Goal: Information Seeking & Learning: Learn about a topic

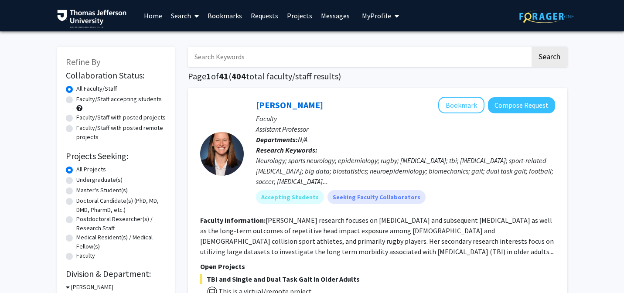
click at [251, 18] on link "Requests" at bounding box center [264, 15] width 36 height 31
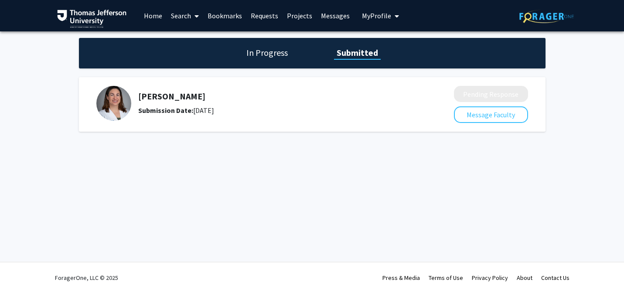
click at [186, 16] on link "Search" at bounding box center [184, 15] width 37 height 31
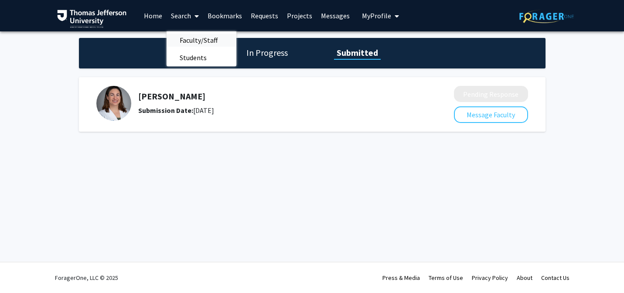
click at [191, 39] on span "Faculty/Staff" at bounding box center [198, 39] width 64 height 17
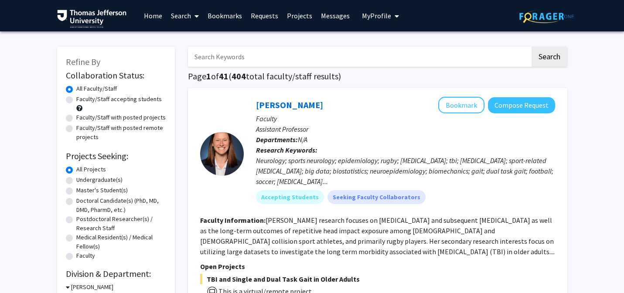
click at [76, 200] on label "Doctoral Candidate(s) (PhD, MD, DMD, PharmD, etc.)" at bounding box center [121, 205] width 90 height 18
click at [76, 200] on input "Doctoral Candidate(s) (PhD, MD, DMD, PharmD, etc.)" at bounding box center [79, 199] width 6 height 6
radio input "true"
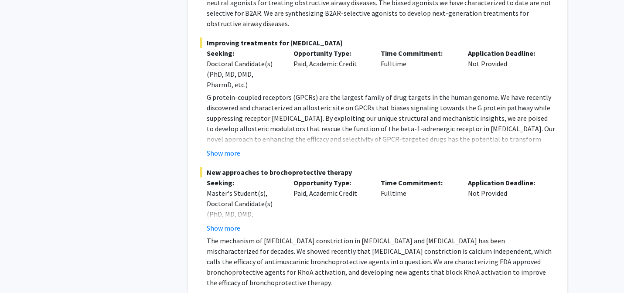
scroll to position [1395, 0]
click at [224, 147] on button "Show more" at bounding box center [224, 152] width 34 height 10
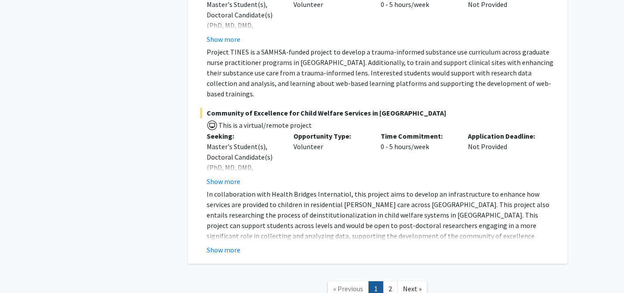
scroll to position [6605, 0]
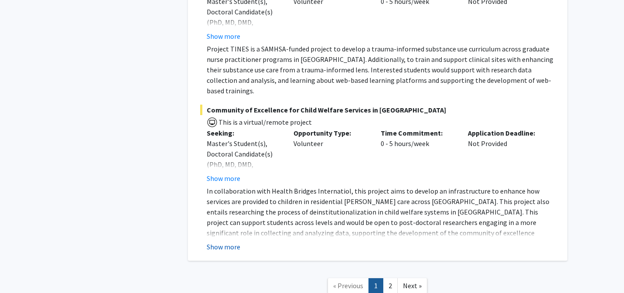
click at [227, 241] on button "Show more" at bounding box center [224, 246] width 34 height 10
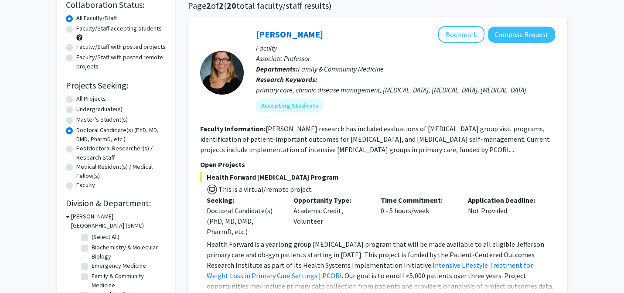
scroll to position [81, 0]
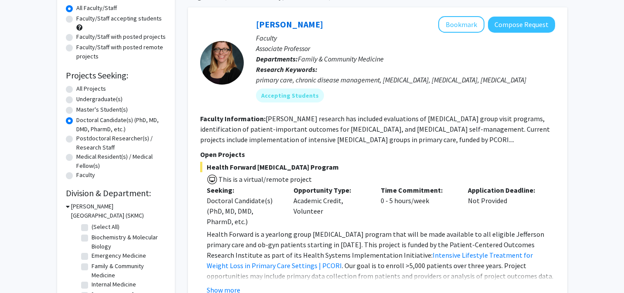
click at [384, 138] on fg-read-more "[PERSON_NAME] research has included evaluations of [MEDICAL_DATA] group visit p…" at bounding box center [374, 129] width 349 height 30
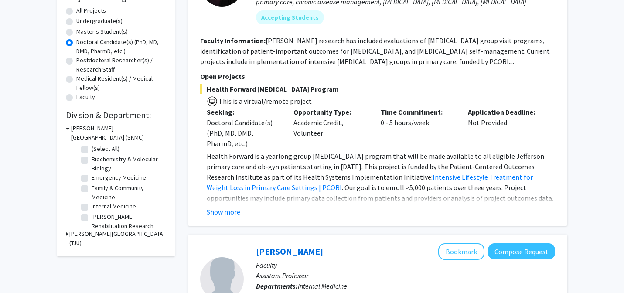
scroll to position [193, 0]
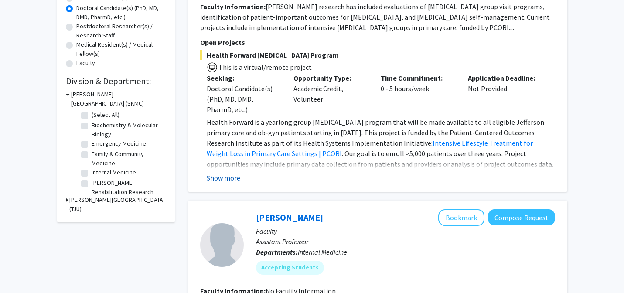
click at [230, 175] on button "Show more" at bounding box center [224, 178] width 34 height 10
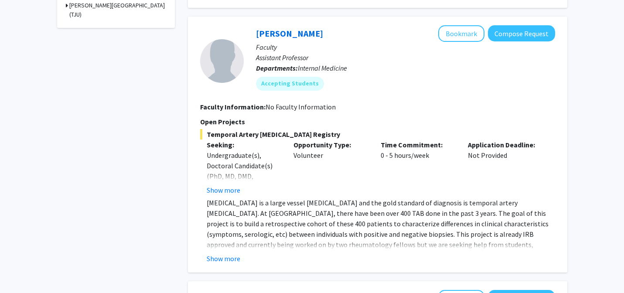
scroll to position [431, 0]
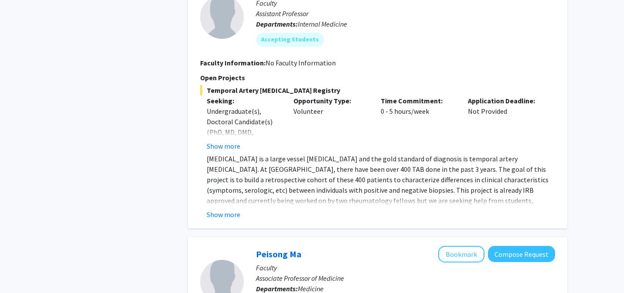
click at [228, 208] on fg-read-more "[MEDICAL_DATA] is a large vessel [MEDICAL_DATA] and the gold standard of diagno…" at bounding box center [377, 186] width 355 height 66
click at [223, 214] on button "Show more" at bounding box center [224, 214] width 34 height 10
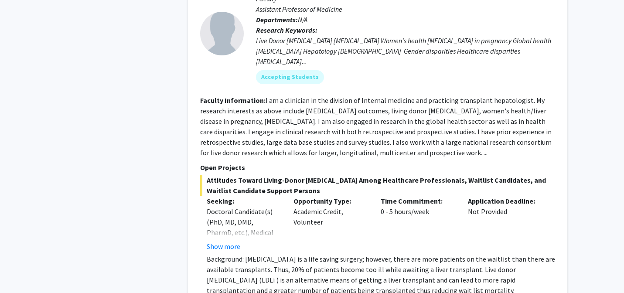
scroll to position [1525, 0]
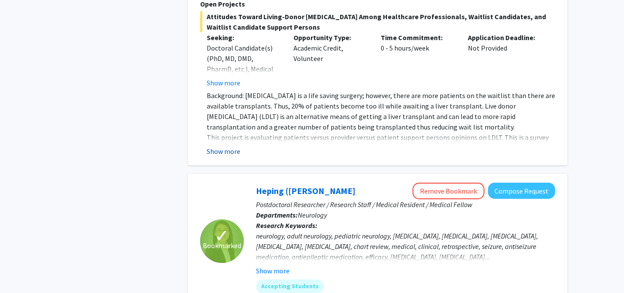
click at [232, 146] on button "Show more" at bounding box center [224, 151] width 34 height 10
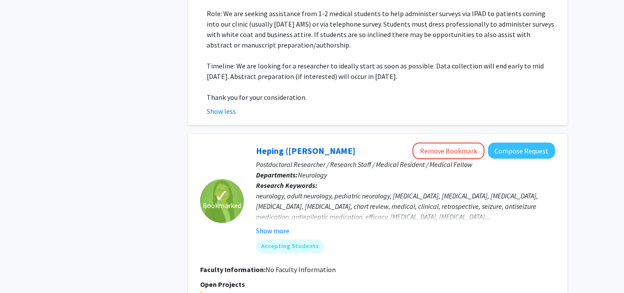
scroll to position [1692, 0]
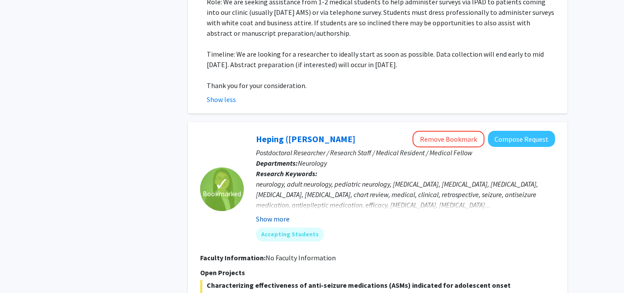
click at [278, 214] on button "Show more" at bounding box center [273, 219] width 34 height 10
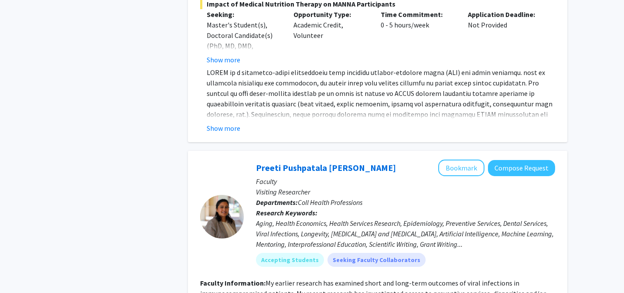
scroll to position [2902, 0]
